Goal: Navigation & Orientation: Understand site structure

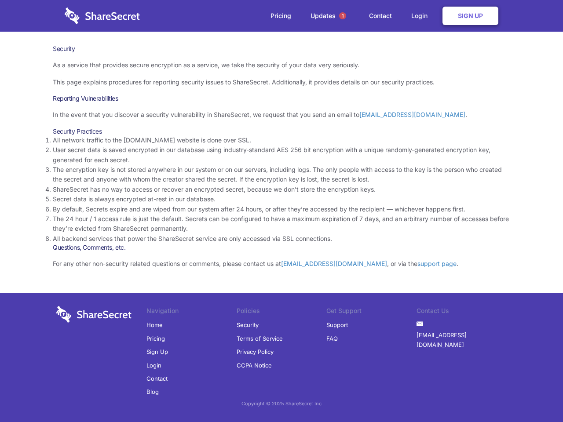
click at [282, 211] on li "By default, Secrets expire and are wiped from our system after 24 hours, or aft…" at bounding box center [282, 210] width 458 height 10
click at [343, 16] on span "1" at bounding box center [342, 15] width 7 height 7
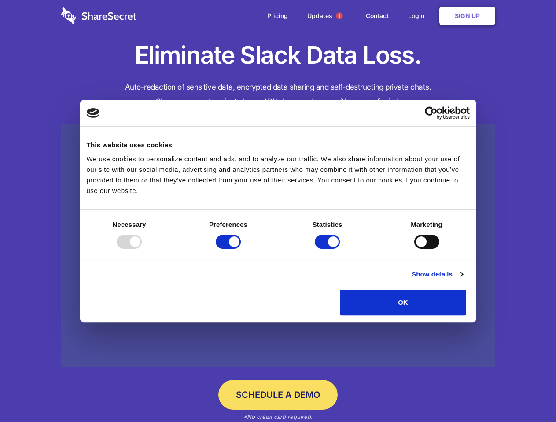
click at [142, 249] on div at bounding box center [129, 242] width 25 height 14
click at [241, 249] on input "Preferences" at bounding box center [228, 242] width 25 height 14
checkbox input "false"
click at [328, 249] on input "Statistics" at bounding box center [327, 242] width 25 height 14
checkbox input "false"
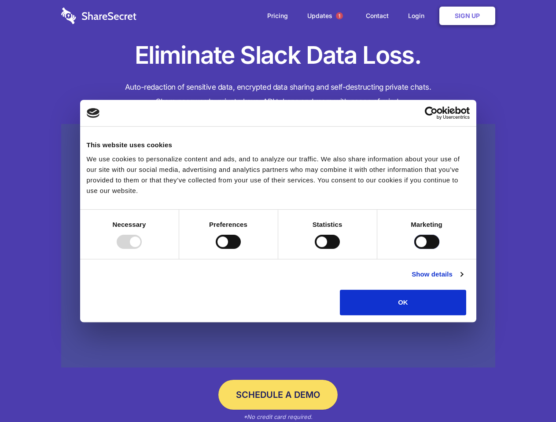
click at [414, 249] on input "Marketing" at bounding box center [426, 242] width 25 height 14
checkbox input "true"
click at [462, 280] on link "Show details" at bounding box center [436, 274] width 51 height 11
click at [0, 0] on li "Necessary 7 Necessary cookies help make a website usable by enabling basic func…" at bounding box center [0, 0] width 0 height 0
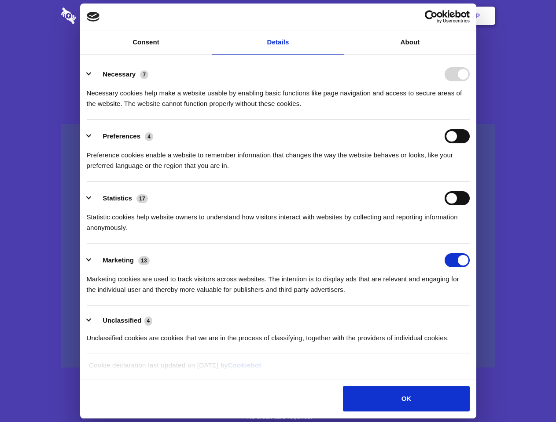
click at [339, 16] on span "1" at bounding box center [339, 15] width 7 height 7
